Goal: Task Accomplishment & Management: Use online tool/utility

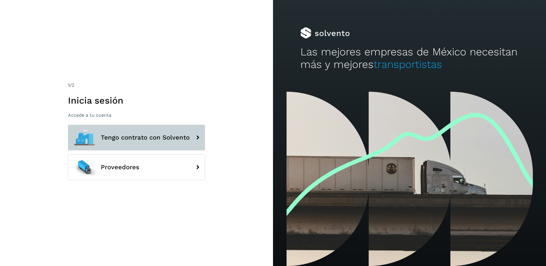
click at [152, 139] on span "Tengo contrato con Solvento" at bounding box center [145, 137] width 89 height 7
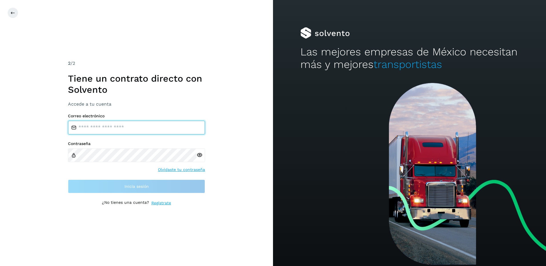
type input "**********"
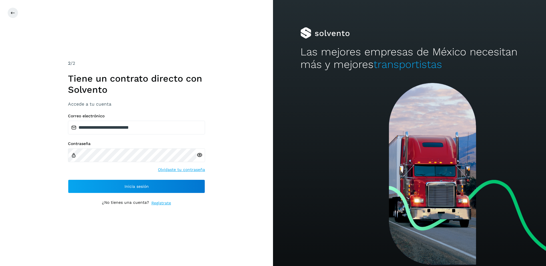
click at [154, 178] on div "**********" at bounding box center [136, 154] width 137 height 80
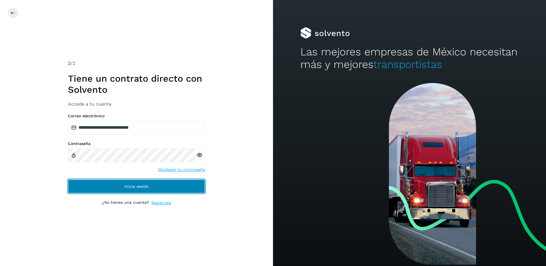
click at [161, 184] on button "Inicia sesión" at bounding box center [136, 187] width 137 height 14
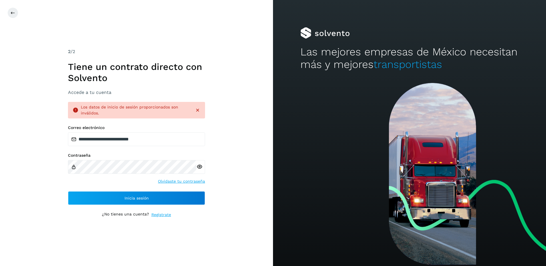
click at [163, 191] on div "**********" at bounding box center [136, 165] width 137 height 80
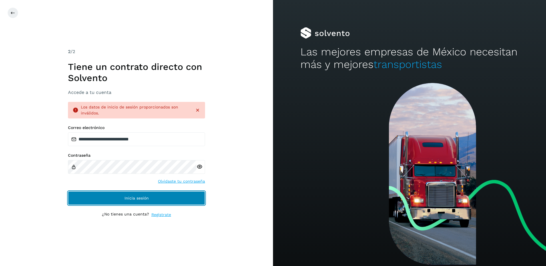
click at [159, 201] on button "Inicia sesión" at bounding box center [136, 198] width 137 height 14
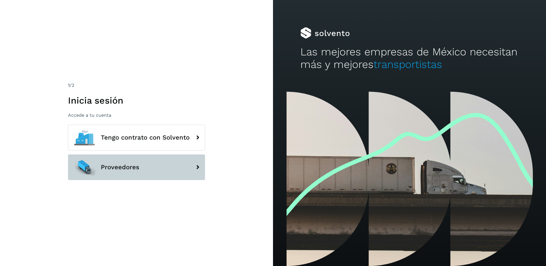
drag, startPoint x: 147, startPoint y: 182, endPoint x: 147, endPoint y: 179, distance: 3.4
click at [147, 182] on div "Tengo contrato con Solvento Proveedores" at bounding box center [136, 154] width 137 height 59
click at [147, 176] on button "Proveedores" at bounding box center [136, 167] width 137 height 26
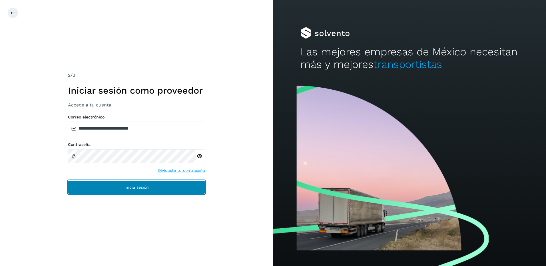
click at [154, 188] on button "Inicia sesión" at bounding box center [136, 187] width 137 height 14
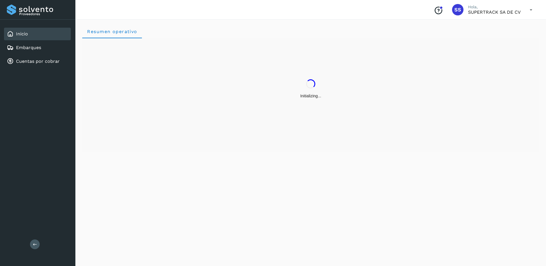
click at [184, 142] on div "Initializing..." at bounding box center [310, 95] width 457 height 114
click at [210, 123] on div "Initializing..." at bounding box center [310, 89] width 457 height 102
click at [39, 49] on link "Embarques" at bounding box center [28, 47] width 25 height 5
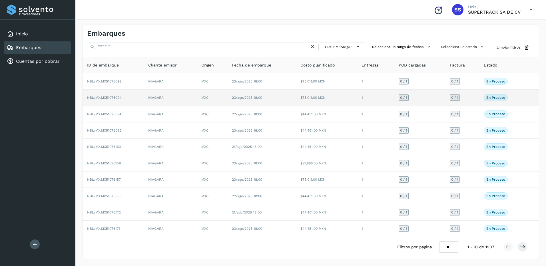
click at [169, 96] on td "NIAGARA" at bounding box center [170, 98] width 53 height 16
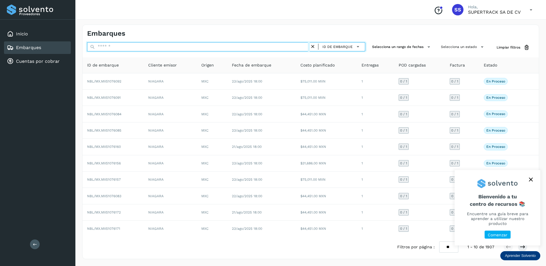
click at [111, 43] on input "text" at bounding box center [198, 46] width 223 height 9
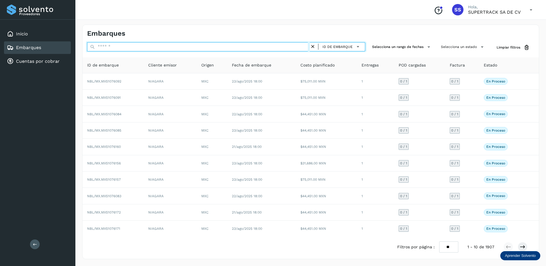
click at [115, 46] on input "text" at bounding box center [198, 46] width 223 height 9
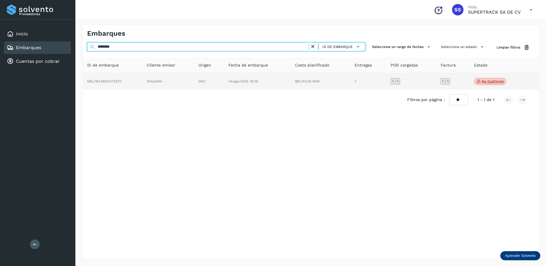
type input "********"
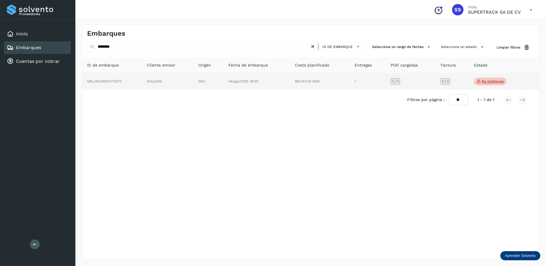
click at [224, 78] on td "MXC" at bounding box center [257, 81] width 67 height 17
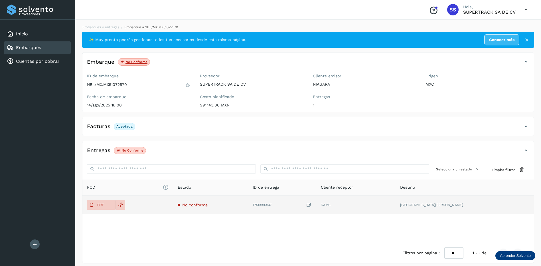
click at [248, 209] on td "No conforme" at bounding box center [282, 205] width 68 height 19
click at [208, 207] on span "No conforme" at bounding box center [194, 205] width 25 height 5
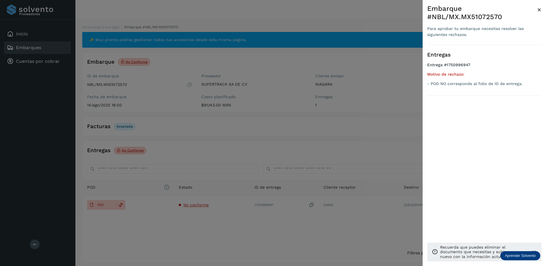
click at [193, 215] on div at bounding box center [273, 133] width 546 height 266
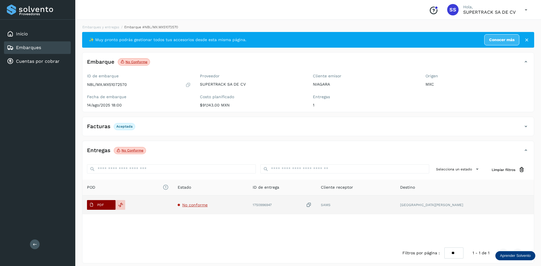
click at [95, 203] on span "PDF" at bounding box center [96, 204] width 19 height 9
